Goal: Task Accomplishment & Management: Use online tool/utility

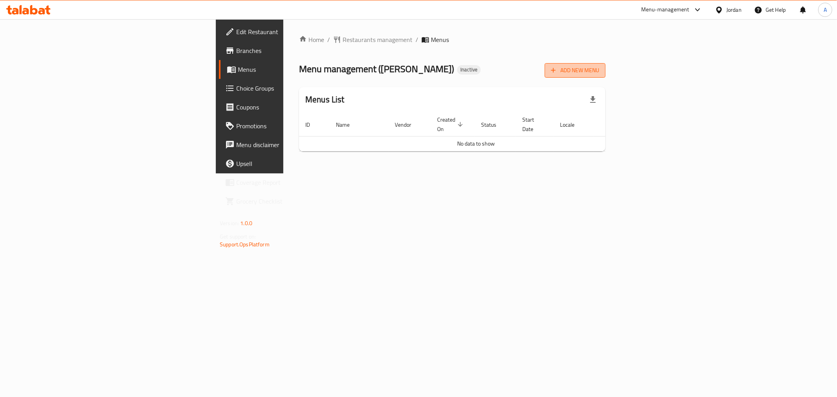
click at [599, 68] on span "Add New Menu" at bounding box center [575, 71] width 48 height 10
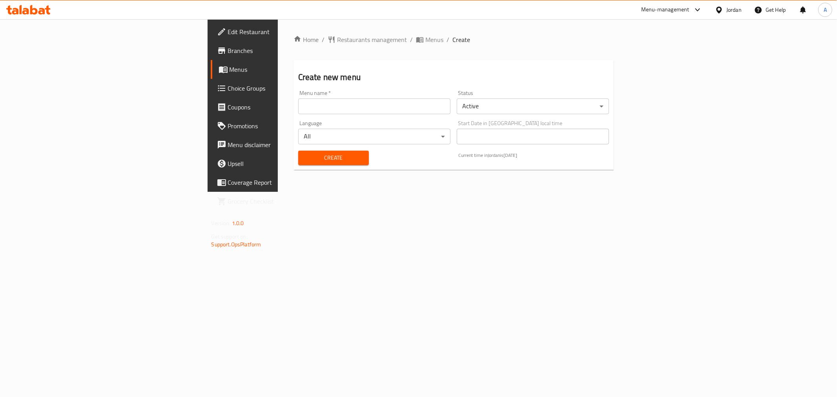
click at [298, 107] on input "text" at bounding box center [374, 106] width 152 height 16
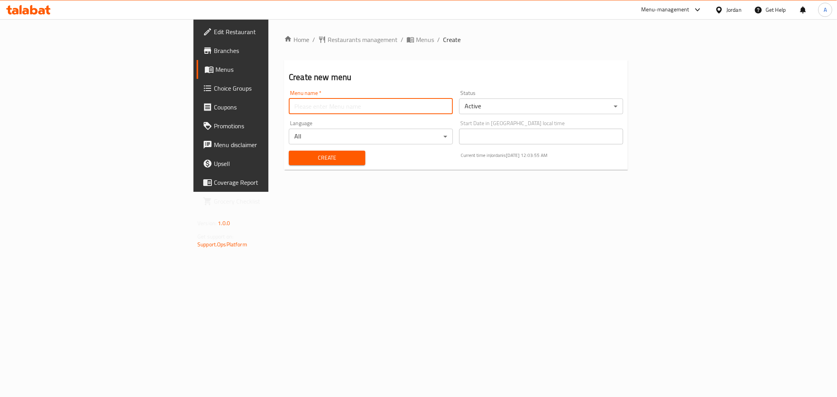
type input "Menu"
click at [289, 151] on button "Create" at bounding box center [327, 158] width 76 height 15
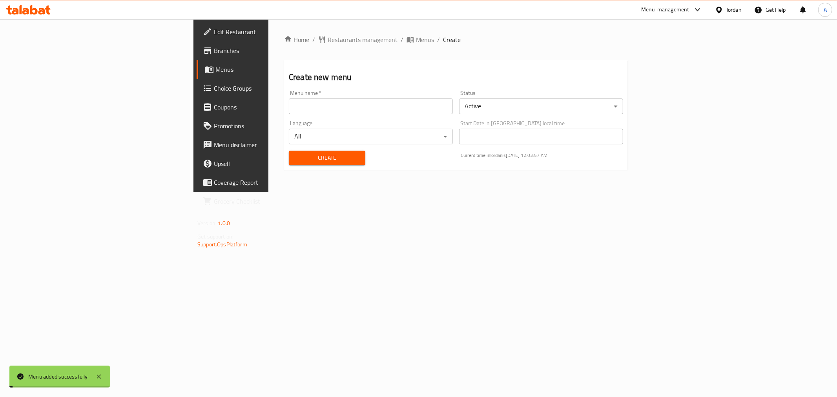
drag, startPoint x: 297, startPoint y: 42, endPoint x: 305, endPoint y: 45, distance: 8.6
click at [416, 42] on span "Menus" at bounding box center [425, 39] width 18 height 9
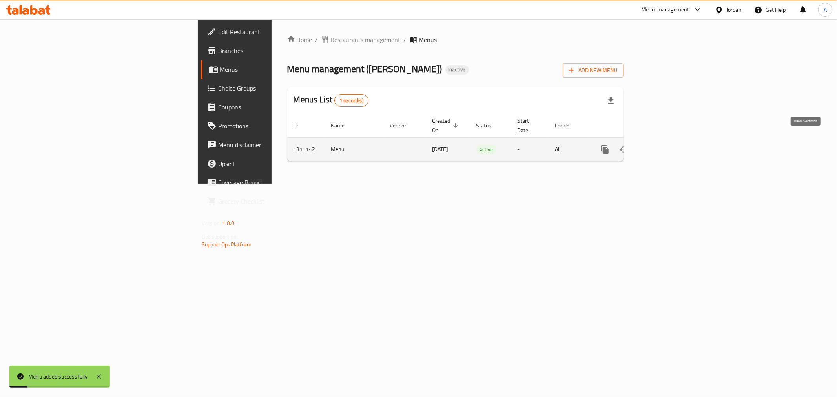
click at [665, 146] on icon "enhanced table" at bounding box center [661, 149] width 7 height 7
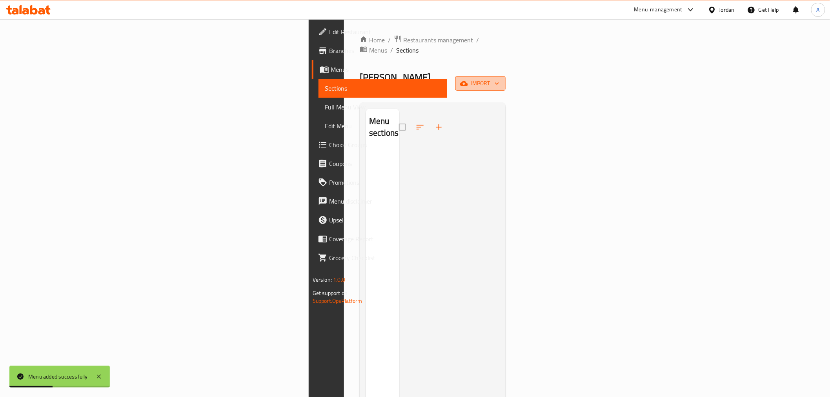
click at [506, 76] on button "import" at bounding box center [480, 83] width 50 height 15
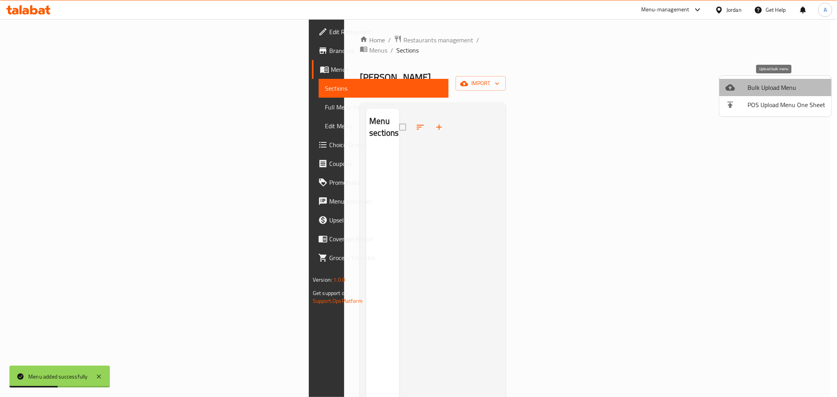
click at [775, 83] on span "Bulk Upload Menu" at bounding box center [786, 87] width 78 height 9
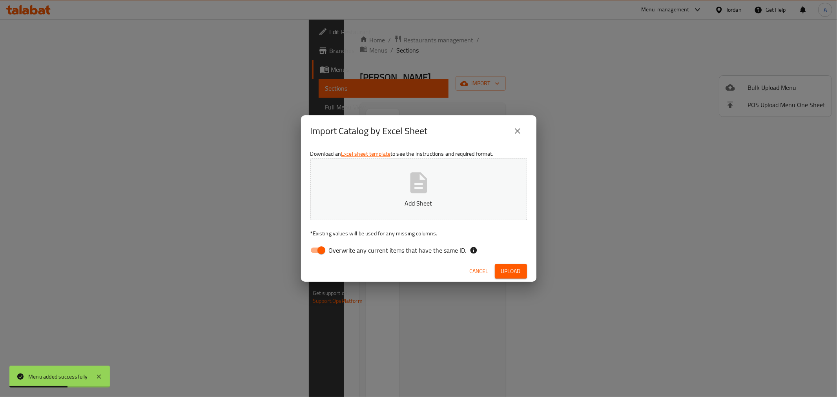
click at [419, 252] on span "Overwrite any current items that have the same ID." at bounding box center [398, 250] width 138 height 9
click at [344, 252] on input "Overwrite any current items that have the same ID." at bounding box center [321, 250] width 45 height 15
checkbox input "false"
click at [508, 264] on button "Upload" at bounding box center [511, 271] width 32 height 15
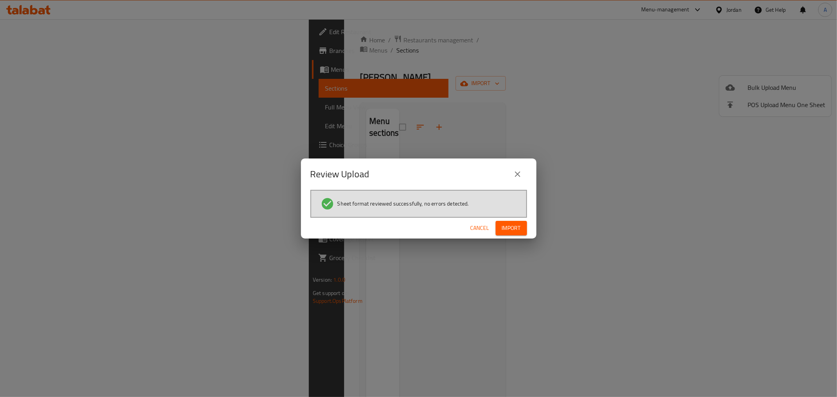
click at [511, 229] on span "Import" at bounding box center [511, 228] width 19 height 10
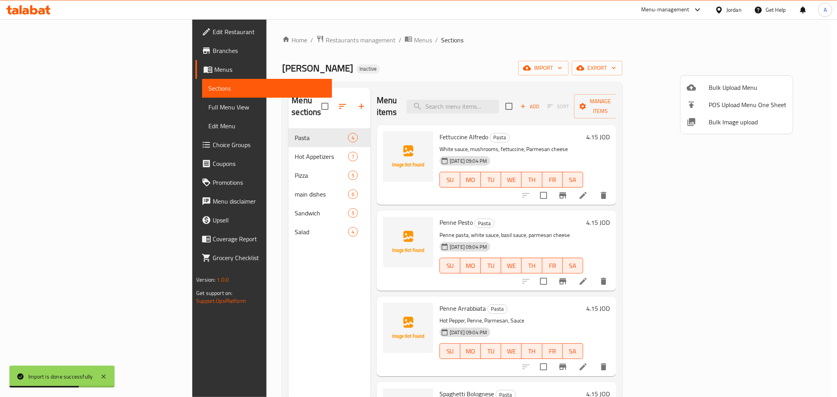
click at [48, 115] on div at bounding box center [418, 198] width 837 height 397
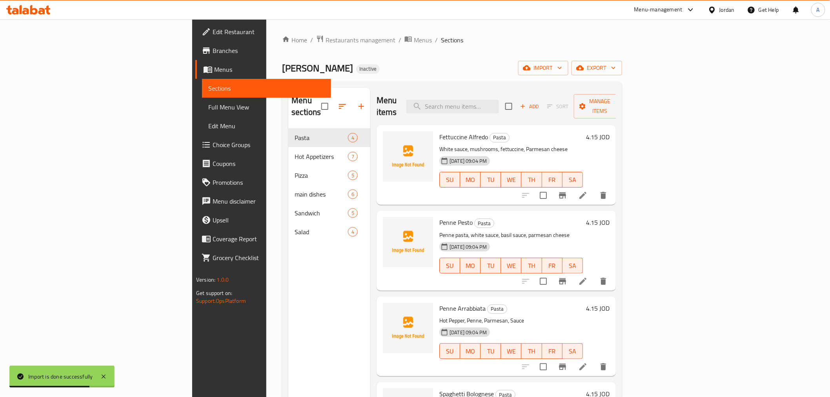
click at [208, 111] on span "Full Menu View" at bounding box center [266, 106] width 116 height 9
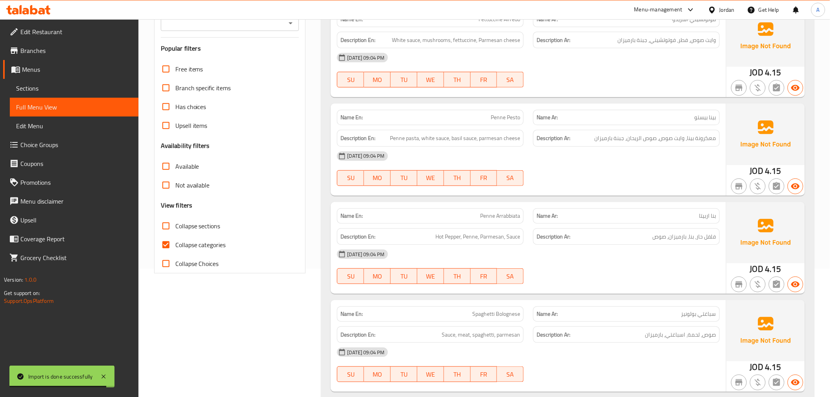
scroll to position [131, 0]
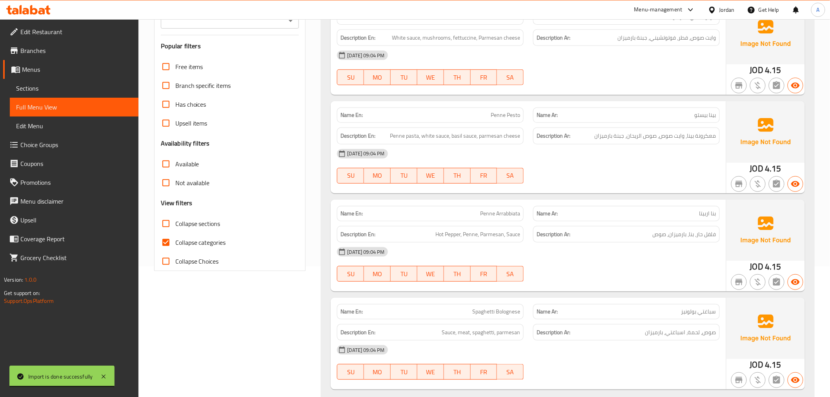
click at [177, 244] on span "Collapse categories" at bounding box center [200, 242] width 51 height 9
click at [175, 244] on input "Collapse categories" at bounding box center [165, 242] width 19 height 19
checkbox input "false"
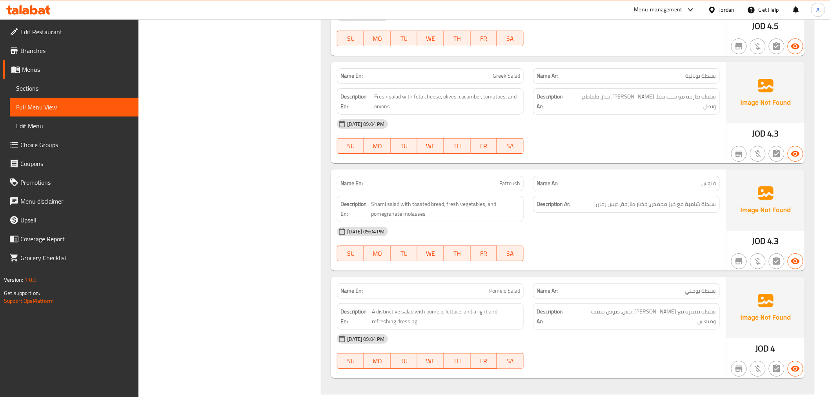
scroll to position [4912, 0]
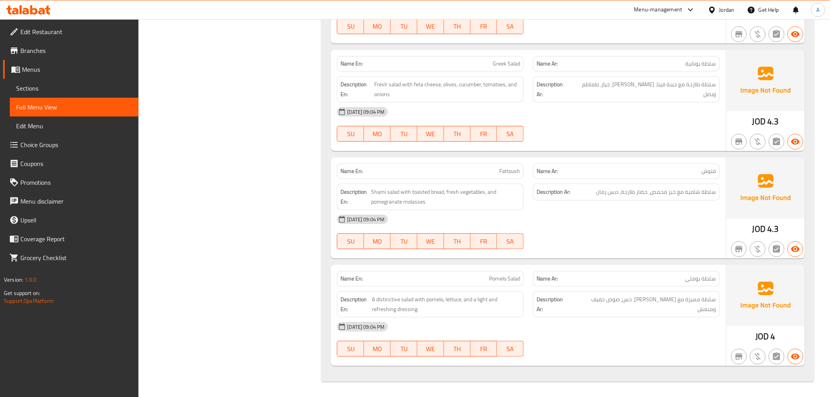
drag, startPoint x: 719, startPoint y: 131, endPoint x: 667, endPoint y: 291, distance: 168.4
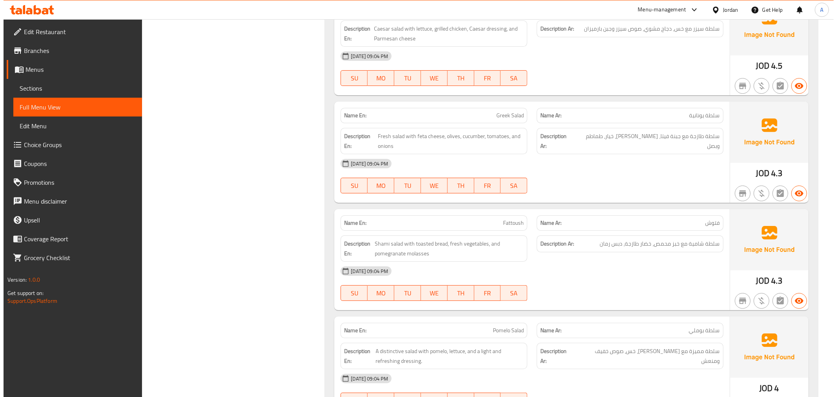
scroll to position [0, 0]
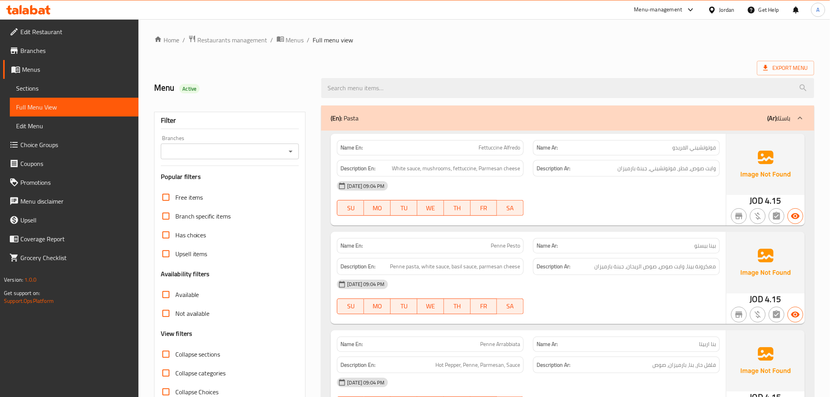
drag, startPoint x: 670, startPoint y: 326, endPoint x: 458, endPoint y: -27, distance: 411.7
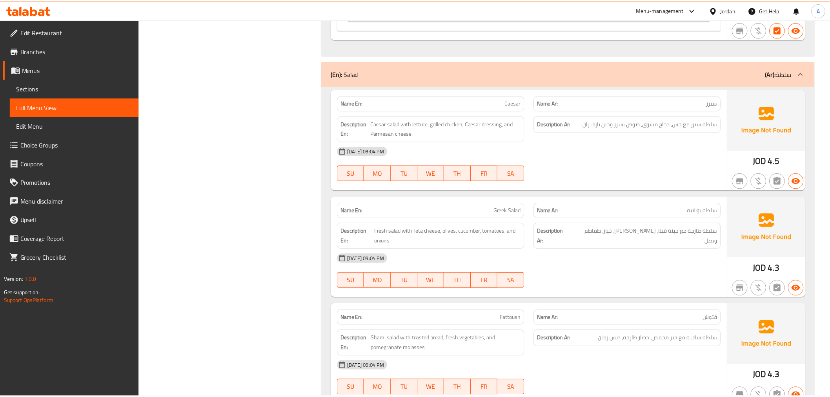
scroll to position [4912, 0]
